Goal: Information Seeking & Learning: Learn about a topic

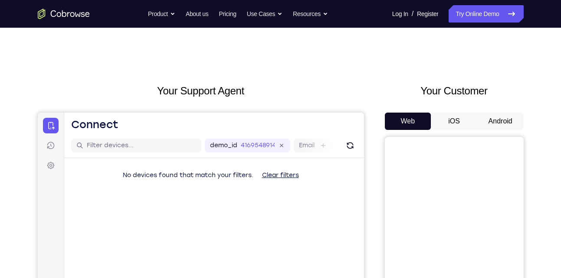
click at [492, 126] on button "Android" at bounding box center [500, 121] width 46 height 17
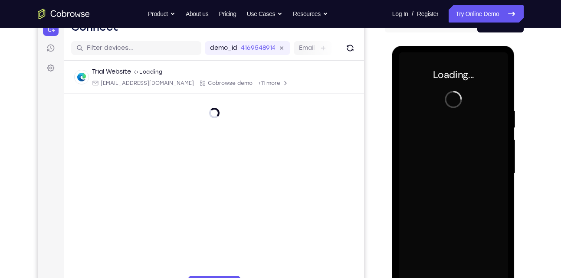
scroll to position [92, 0]
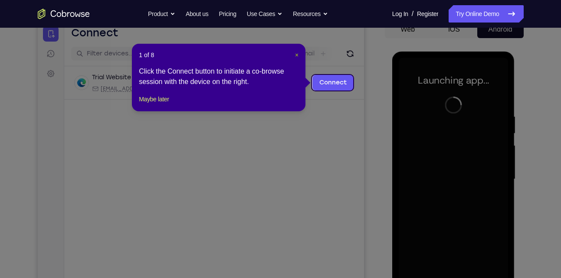
click at [297, 56] on span "×" at bounding box center [296, 55] width 3 height 7
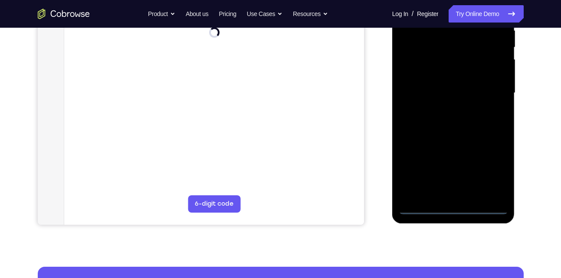
scroll to position [179, 0]
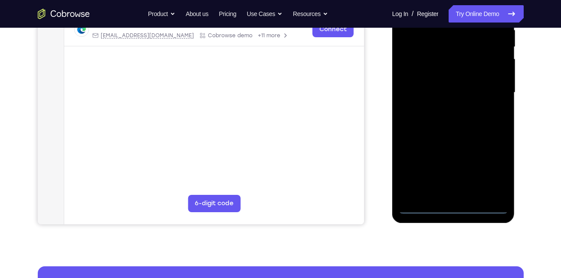
click at [448, 210] on div at bounding box center [453, 92] width 109 height 243
click at [494, 170] on div at bounding box center [453, 92] width 109 height 243
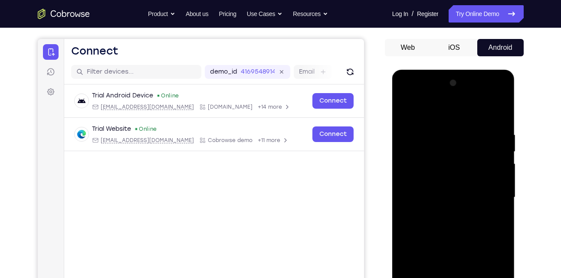
scroll to position [72, 0]
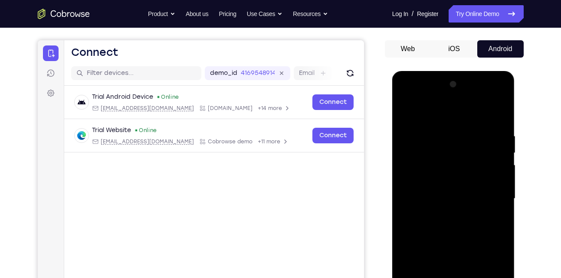
click at [452, 108] on div at bounding box center [453, 199] width 109 height 243
click at [488, 196] on div at bounding box center [453, 199] width 109 height 243
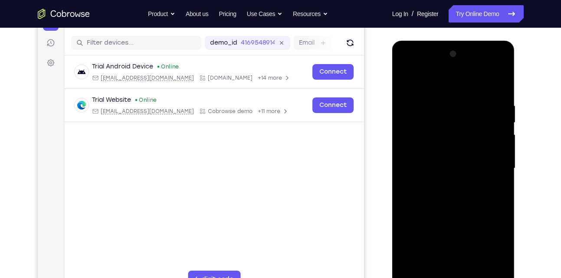
click at [446, 183] on div at bounding box center [453, 168] width 109 height 243
click at [451, 149] on div at bounding box center [453, 168] width 109 height 243
click at [447, 164] on div at bounding box center [453, 168] width 109 height 243
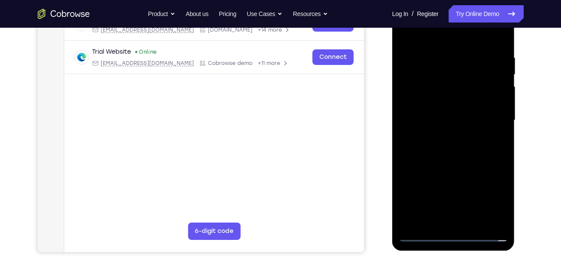
scroll to position [153, 0]
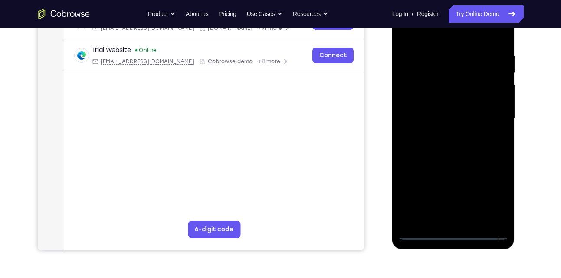
click at [493, 217] on div at bounding box center [453, 118] width 109 height 243
click at [481, 112] on div at bounding box center [453, 118] width 109 height 243
click at [451, 101] on div at bounding box center [453, 118] width 109 height 243
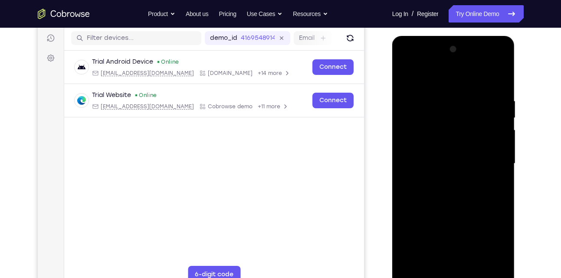
click at [473, 268] on div at bounding box center [453, 164] width 109 height 243
click at [473, 207] on div at bounding box center [453, 164] width 109 height 243
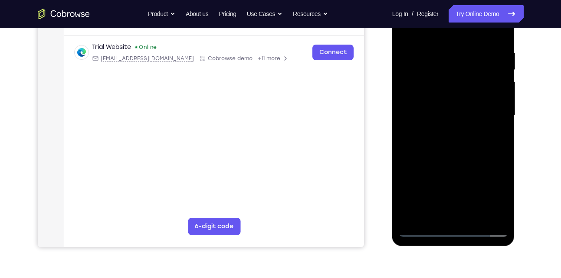
scroll to position [159, 0]
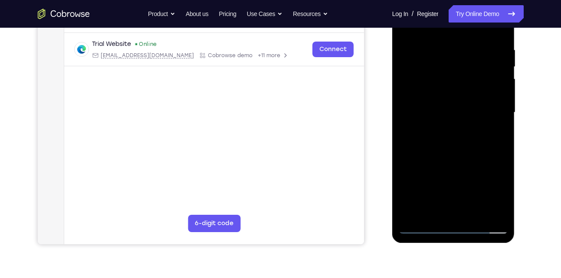
click at [417, 226] on div at bounding box center [453, 112] width 109 height 243
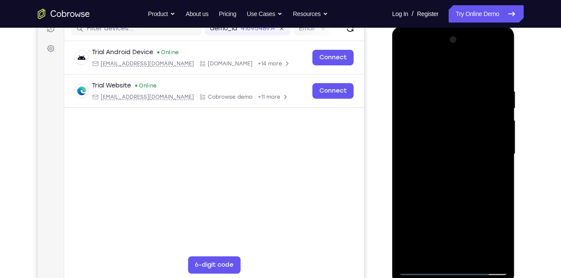
scroll to position [117, 0]
click at [493, 68] on div at bounding box center [453, 154] width 109 height 243
click at [442, 89] on div at bounding box center [453, 154] width 109 height 243
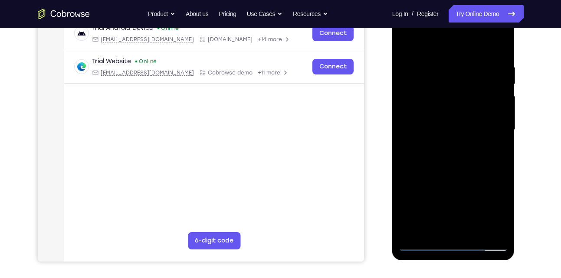
scroll to position [144, 0]
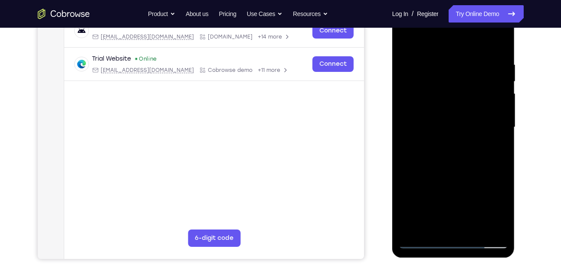
click at [402, 147] on div at bounding box center [453, 127] width 109 height 243
click at [499, 147] on div at bounding box center [453, 127] width 109 height 243
click at [498, 45] on div at bounding box center [453, 127] width 109 height 243
click at [469, 64] on div at bounding box center [453, 127] width 109 height 243
click at [493, 132] on div at bounding box center [453, 127] width 109 height 243
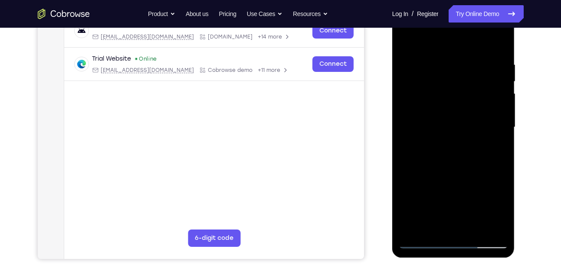
click at [493, 132] on div at bounding box center [453, 127] width 109 height 243
click at [498, 43] on div at bounding box center [453, 127] width 109 height 243
click at [501, 43] on div at bounding box center [453, 127] width 109 height 243
drag, startPoint x: 447, startPoint y: 66, endPoint x: 462, endPoint y: 177, distance: 112.5
click at [462, 177] on div at bounding box center [453, 127] width 109 height 243
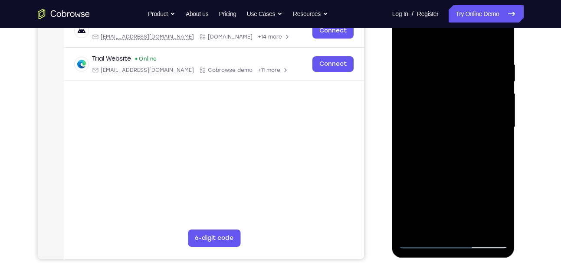
click at [416, 226] on div at bounding box center [453, 127] width 109 height 243
drag, startPoint x: 445, startPoint y: 160, endPoint x: 449, endPoint y: 97, distance: 63.0
drag, startPoint x: 449, startPoint y: 97, endPoint x: 483, endPoint y: 197, distance: 105.3
click at [483, 197] on div at bounding box center [453, 127] width 109 height 243
drag, startPoint x: 483, startPoint y: 197, endPoint x: 467, endPoint y: 108, distance: 90.4
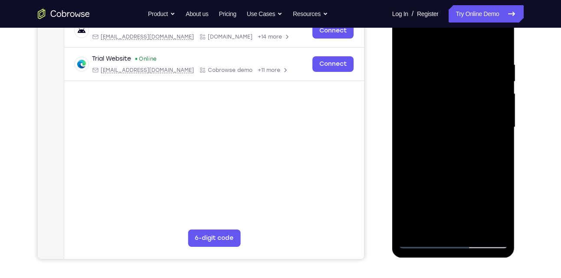
drag, startPoint x: 467, startPoint y: 108, endPoint x: 493, endPoint y: 122, distance: 29.7
click at [493, 122] on div at bounding box center [453, 127] width 109 height 243
drag, startPoint x: 459, startPoint y: 196, endPoint x: 459, endPoint y: 158, distance: 38.6
drag, startPoint x: 459, startPoint y: 158, endPoint x: 488, endPoint y: 101, distance: 63.6
click at [488, 101] on div at bounding box center [453, 127] width 109 height 243
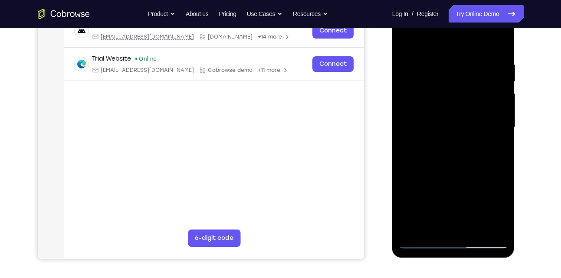
click at [431, 229] on div at bounding box center [453, 127] width 109 height 243
click at [447, 43] on div at bounding box center [453, 127] width 109 height 243
drag, startPoint x: 441, startPoint y: 98, endPoint x: 441, endPoint y: 136, distance: 38.2
click at [441, 136] on div at bounding box center [453, 127] width 109 height 243
click at [488, 40] on div at bounding box center [453, 127] width 109 height 243
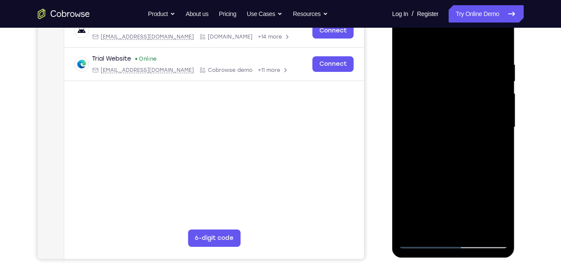
click at [497, 39] on div at bounding box center [453, 127] width 109 height 243
click at [454, 38] on div at bounding box center [453, 127] width 109 height 243
click at [411, 156] on div at bounding box center [453, 127] width 109 height 243
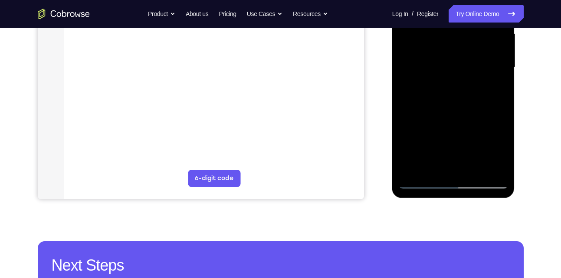
scroll to position [205, 0]
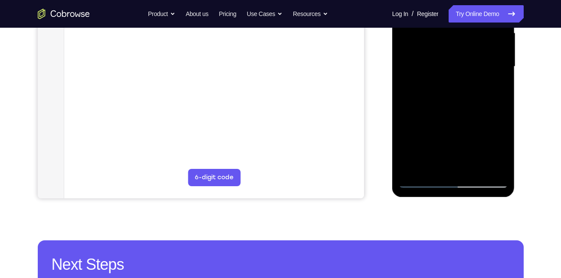
click at [476, 170] on div at bounding box center [453, 66] width 109 height 243
click at [459, 82] on div at bounding box center [453, 66] width 109 height 243
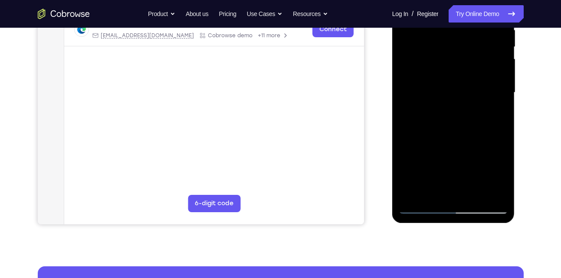
scroll to position [177, 0]
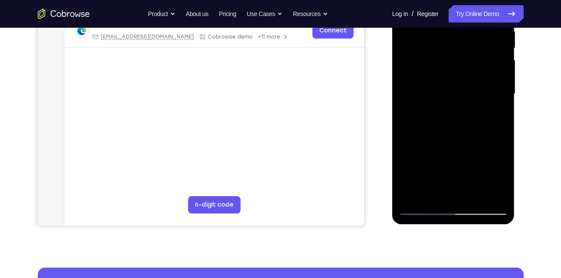
click at [437, 178] on div at bounding box center [453, 94] width 109 height 243
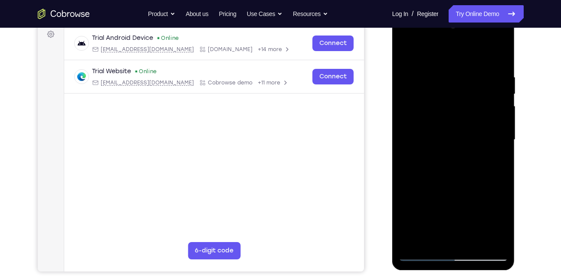
scroll to position [129, 0]
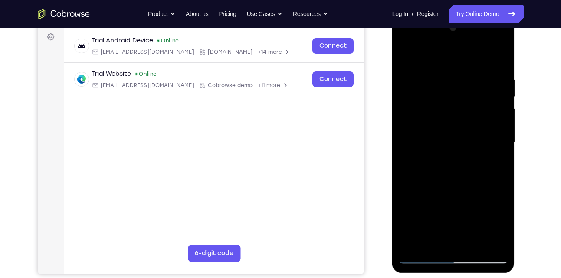
click at [420, 58] on div at bounding box center [453, 142] width 109 height 243
click at [415, 81] on div at bounding box center [453, 142] width 109 height 243
click at [424, 201] on div at bounding box center [453, 142] width 109 height 243
click at [501, 216] on div at bounding box center [453, 142] width 109 height 243
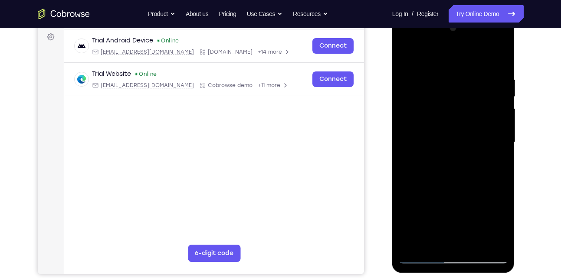
click at [459, 209] on div at bounding box center [453, 142] width 109 height 243
click at [503, 210] on div at bounding box center [453, 142] width 109 height 243
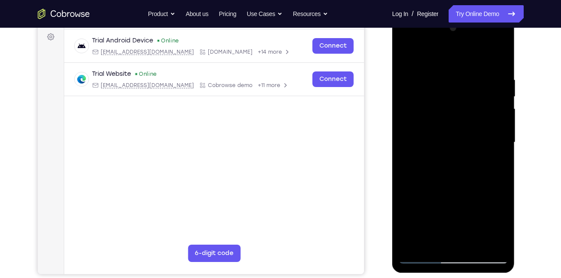
click at [408, 213] on div at bounding box center [453, 142] width 109 height 243
click at [426, 200] on div at bounding box center [453, 142] width 109 height 243
click at [416, 249] on div at bounding box center [453, 142] width 109 height 243
drag, startPoint x: 454, startPoint y: 93, endPoint x: 423, endPoint y: 269, distance: 178.8
click at [423, 269] on div at bounding box center [453, 144] width 123 height 259
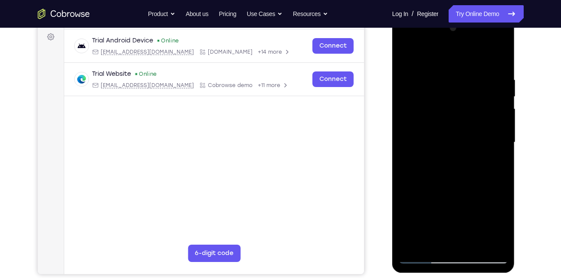
click at [495, 246] on div at bounding box center [453, 142] width 109 height 243
drag, startPoint x: 460, startPoint y: 209, endPoint x: 471, endPoint y: 141, distance: 68.6
click at [471, 141] on div at bounding box center [453, 142] width 109 height 243
drag, startPoint x: 488, startPoint y: 200, endPoint x: 479, endPoint y: 111, distance: 88.9
click at [479, 111] on div at bounding box center [453, 142] width 109 height 243
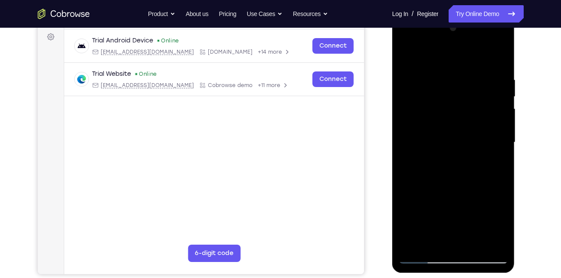
drag, startPoint x: 472, startPoint y: 214, endPoint x: 485, endPoint y: 96, distance: 119.1
click at [485, 96] on div at bounding box center [453, 142] width 109 height 243
click at [416, 245] on div at bounding box center [453, 142] width 109 height 243
drag, startPoint x: 416, startPoint y: 245, endPoint x: 401, endPoint y: 115, distance: 131.0
click at [401, 115] on div at bounding box center [453, 142] width 109 height 243
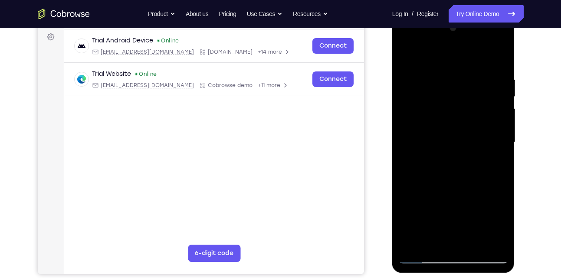
click at [433, 246] on div at bounding box center [453, 142] width 109 height 243
click at [446, 55] on div at bounding box center [453, 142] width 109 height 243
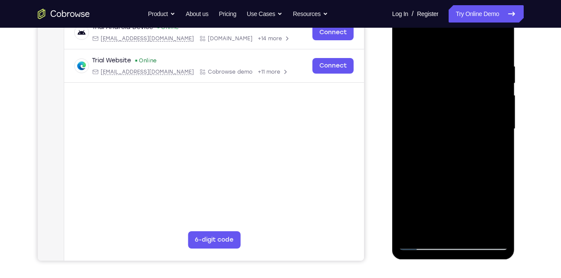
scroll to position [144, 0]
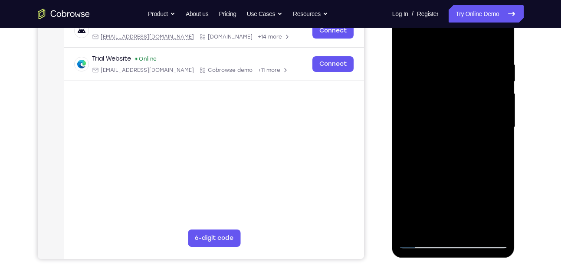
click at [432, 70] on div at bounding box center [453, 127] width 109 height 243
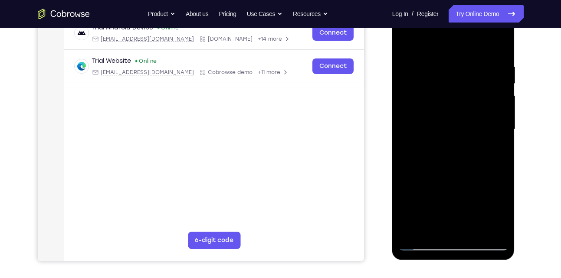
click at [406, 41] on div at bounding box center [453, 129] width 109 height 243
click at [417, 89] on div at bounding box center [453, 129] width 109 height 243
click at [406, 41] on div at bounding box center [453, 129] width 109 height 243
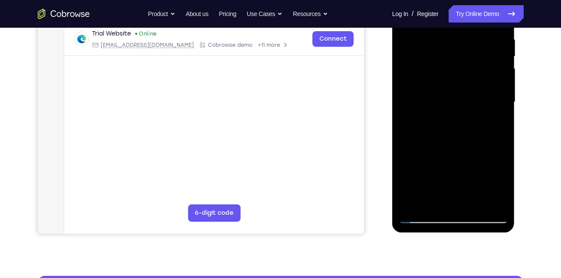
scroll to position [155, 0]
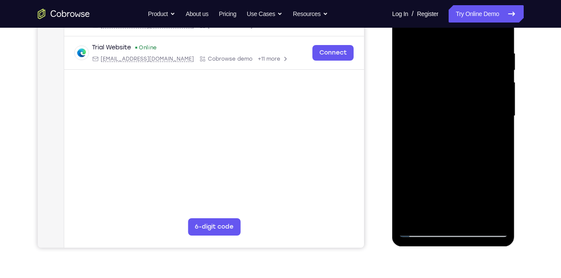
click at [428, 109] on div at bounding box center [453, 116] width 109 height 243
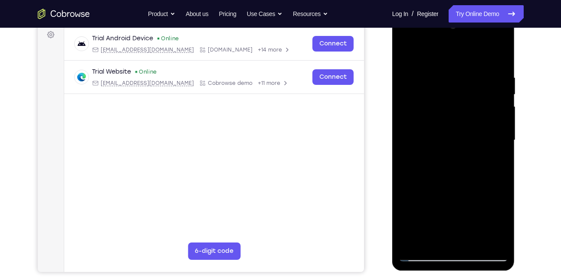
scroll to position [131, 0]
click at [407, 52] on div at bounding box center [453, 141] width 109 height 243
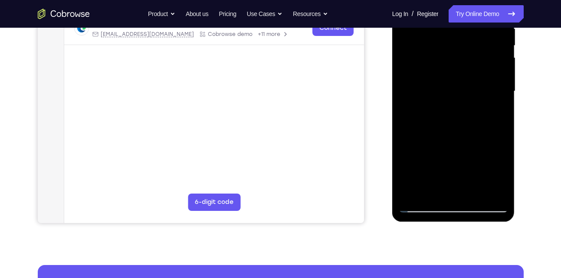
scroll to position [179, 0]
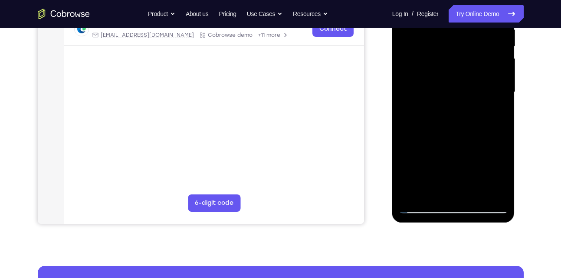
drag, startPoint x: 441, startPoint y: 82, endPoint x: 442, endPoint y: 64, distance: 17.4
click at [442, 64] on div at bounding box center [453, 92] width 109 height 243
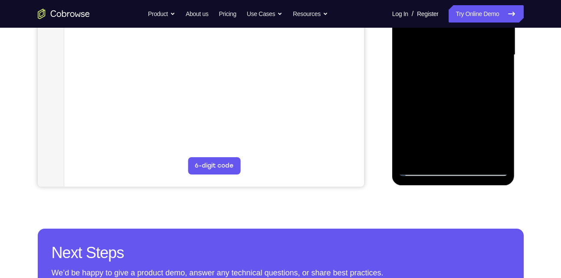
scroll to position [230, 0]
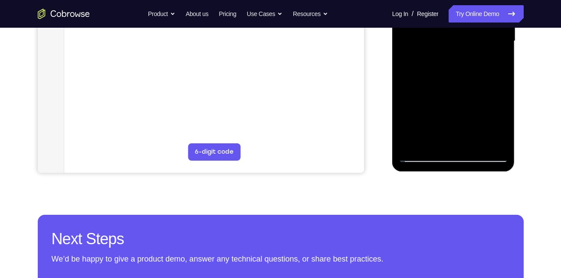
click at [498, 141] on div at bounding box center [453, 41] width 109 height 243
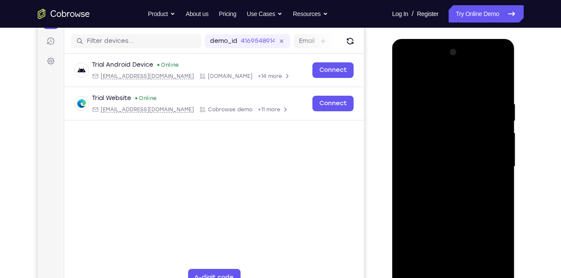
scroll to position [98, 0]
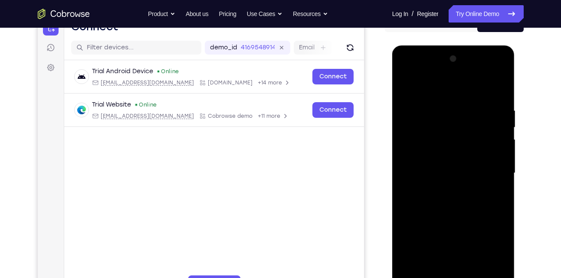
click at [418, 85] on div at bounding box center [453, 173] width 109 height 243
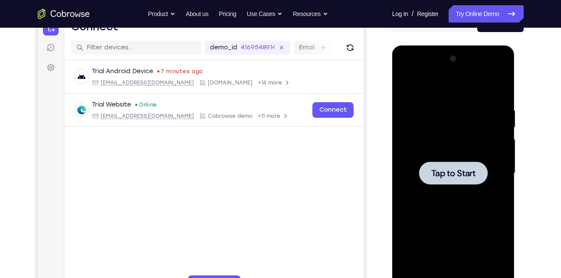
scroll to position [103, 0]
